Goal: Ask a question: Seek information or help from site administrators or community

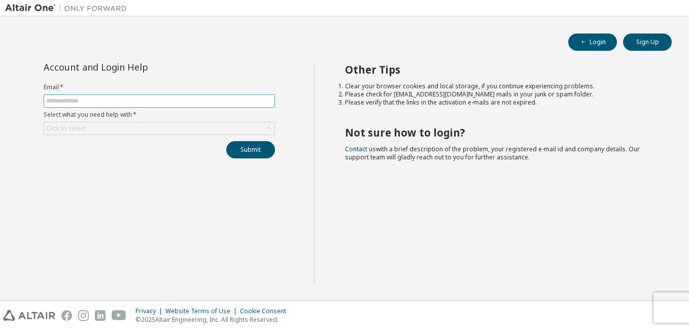
click at [97, 96] on span at bounding box center [159, 100] width 231 height 13
click at [98, 100] on input "text" at bounding box center [159, 101] width 226 height 8
type input "**********"
click at [119, 131] on div "Click to select" at bounding box center [159, 128] width 230 height 12
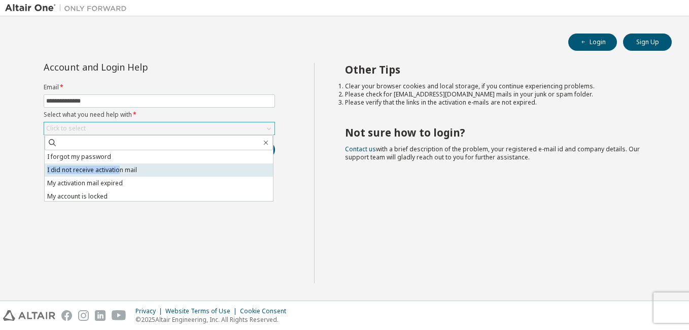
drag, startPoint x: 114, startPoint y: 156, endPoint x: 118, endPoint y: 168, distance: 12.7
click at [118, 168] on ul "I forgot my password I did not receive activation mail My activation mail expir…" at bounding box center [159, 175] width 228 height 51
click at [165, 172] on li "I did not receive activation mail" at bounding box center [159, 169] width 228 height 13
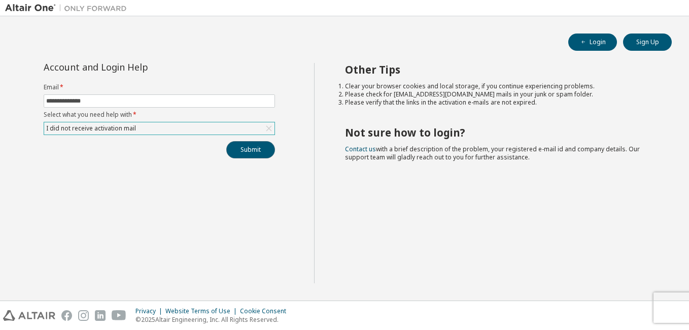
drag, startPoint x: 266, startPoint y: 151, endPoint x: 257, endPoint y: 148, distance: 9.6
click at [265, 151] on button "Submit" at bounding box center [250, 149] width 49 height 17
click at [667, 307] on icon "button" at bounding box center [668, 309] width 6 height 6
click at [665, 308] on div "Privacy Website Terms of Use Cookie Consent © 2025 Altair Engineering, Inc. All…" at bounding box center [344, 315] width 689 height 29
click at [675, 305] on div "Privacy Website Terms of Use Cookie Consent © 2025 Altair Engineering, Inc. All…" at bounding box center [344, 315] width 689 height 29
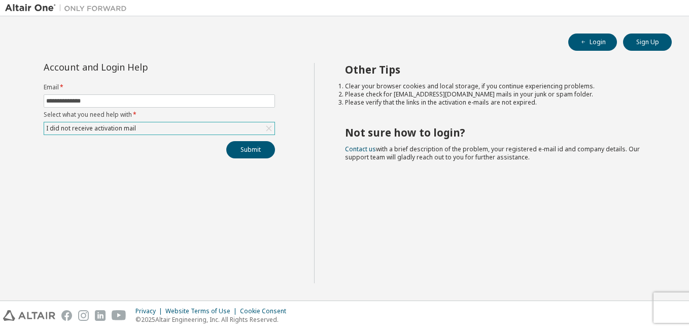
click at [679, 306] on div "Privacy Website Terms of Use Cookie Consent © 2025 Altair Engineering, Inc. All…" at bounding box center [344, 315] width 689 height 29
click at [669, 307] on div "Privacy Website Terms of Use Cookie Consent © 2025 Altair Engineering, Inc. All…" at bounding box center [344, 315] width 689 height 29
click at [256, 149] on button "Submit" at bounding box center [250, 149] width 49 height 17
